Goal: Task Accomplishment & Management: Manage account settings

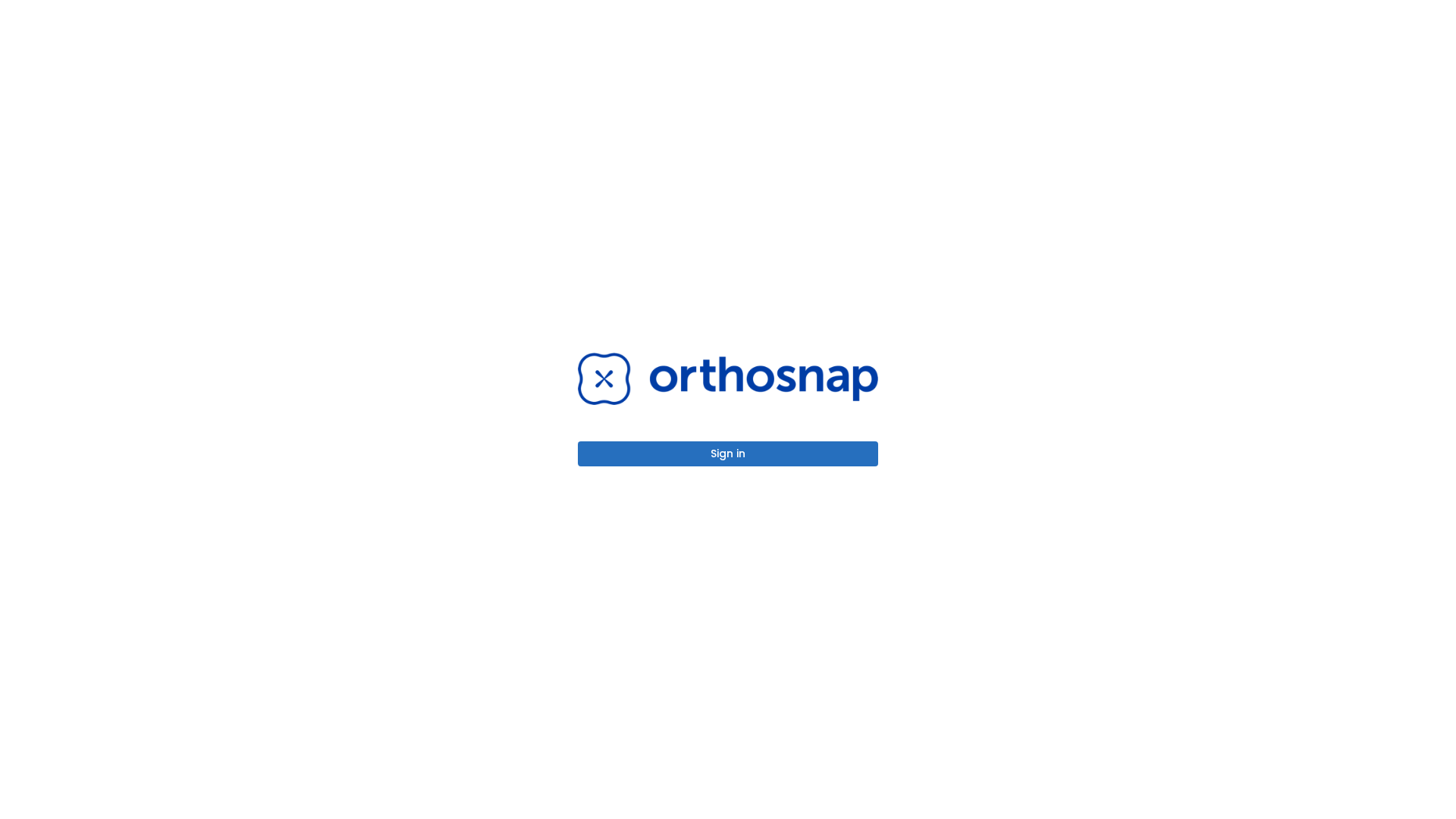
click at [728, 453] on button "Sign in" at bounding box center [728, 454] width 300 height 25
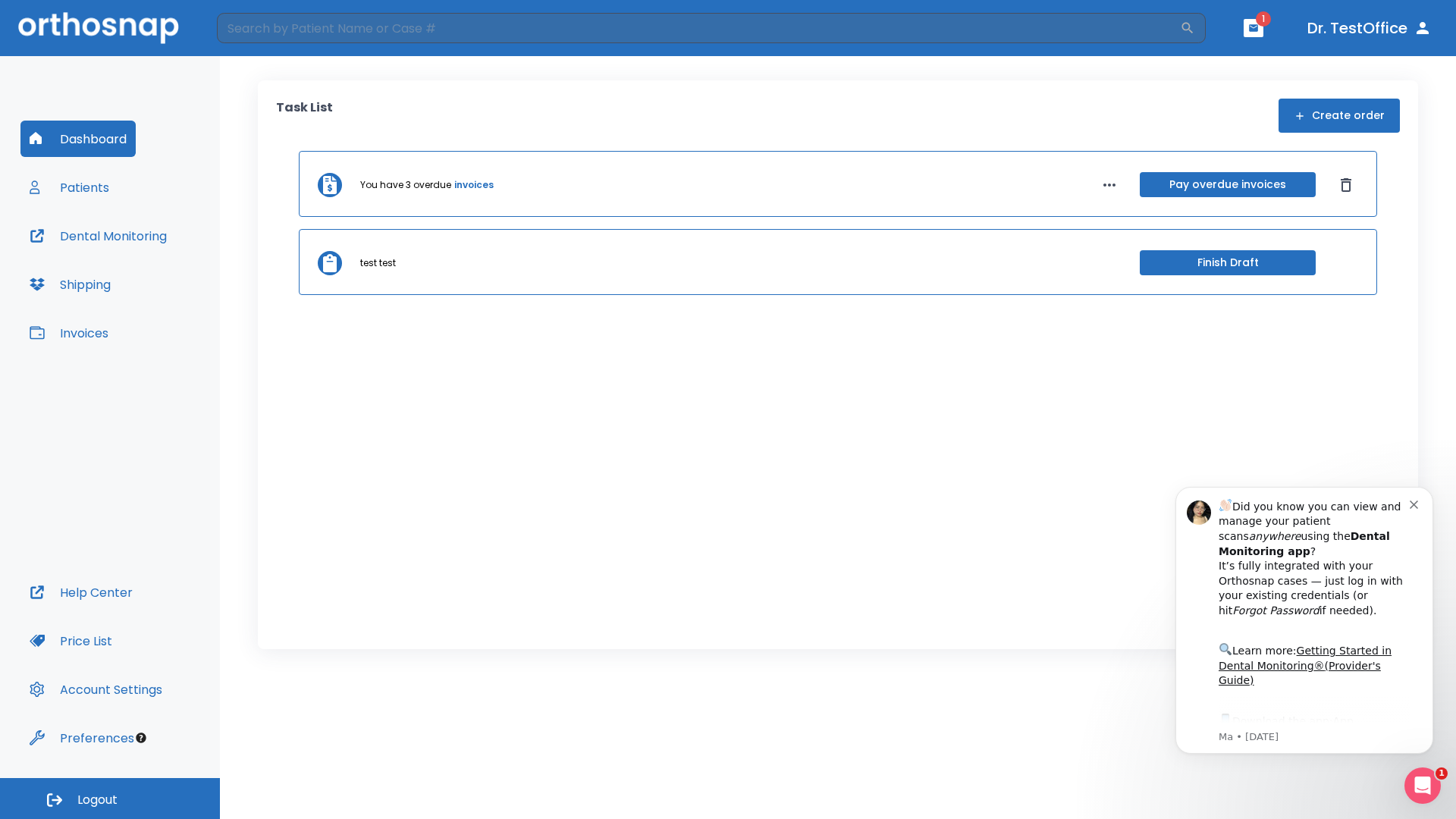
click at [110, 798] on span "Logout" at bounding box center [98, 800] width 41 height 17
